Goal: Transaction & Acquisition: Purchase product/service

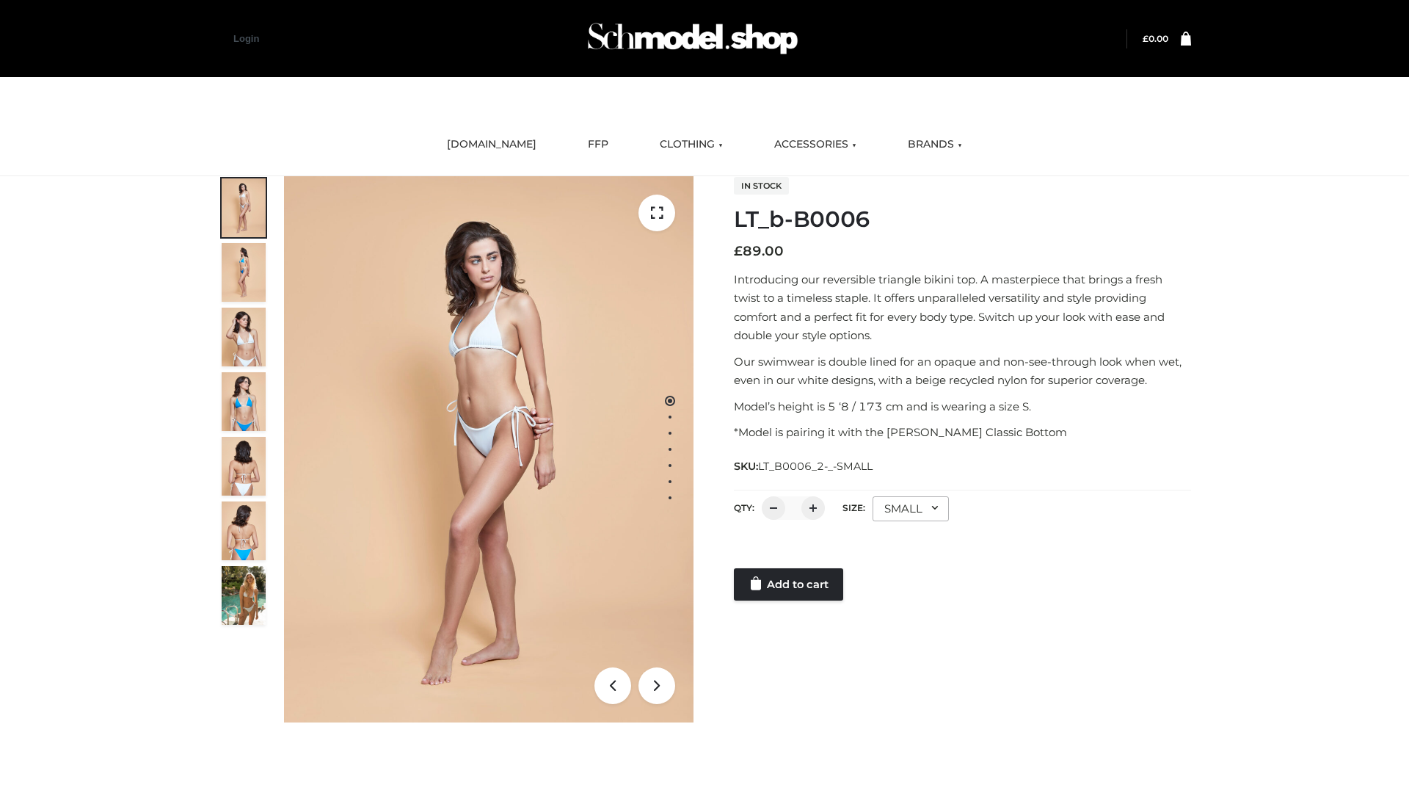
click at [790, 584] on link "Add to cart" at bounding box center [788, 584] width 109 height 32
